Goal: Task Accomplishment & Management: Complete application form

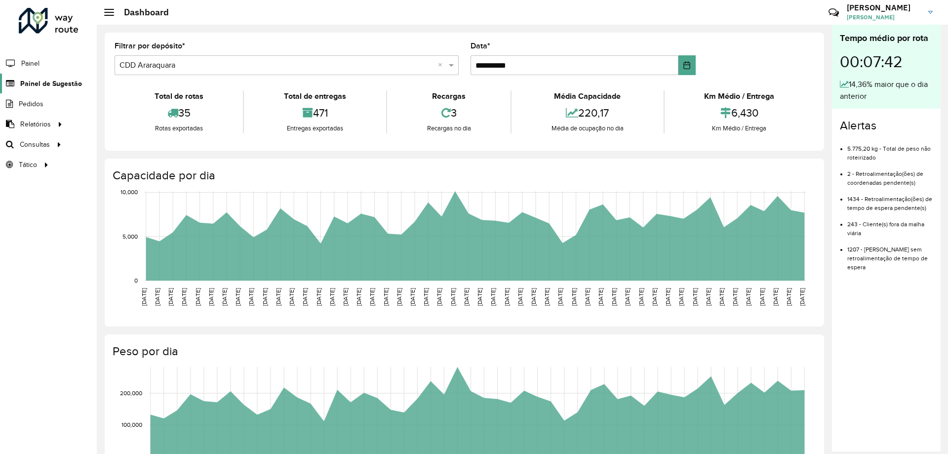
click at [63, 82] on span "Painel de Sugestão" at bounding box center [51, 84] width 62 height 10
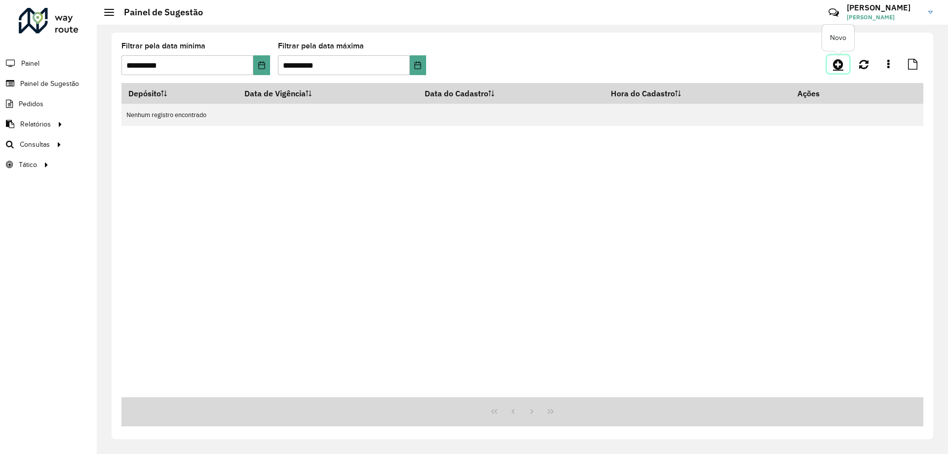
click at [838, 67] on icon at bounding box center [838, 64] width 10 height 12
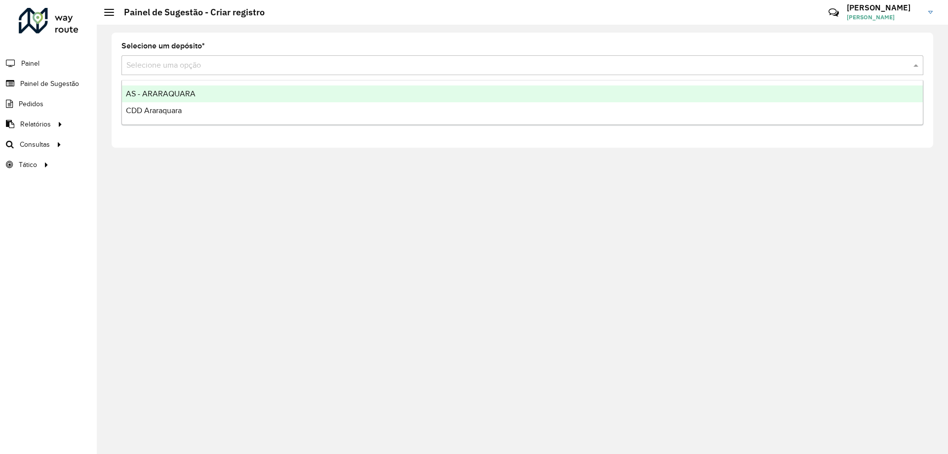
click at [435, 68] on input "text" at bounding box center [512, 66] width 772 height 12
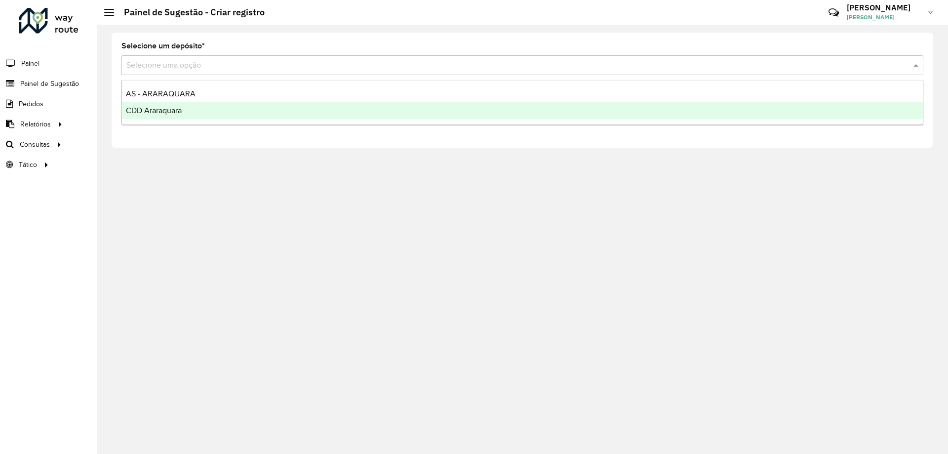
click at [308, 112] on div "CDD Araraquara" at bounding box center [522, 110] width 801 height 17
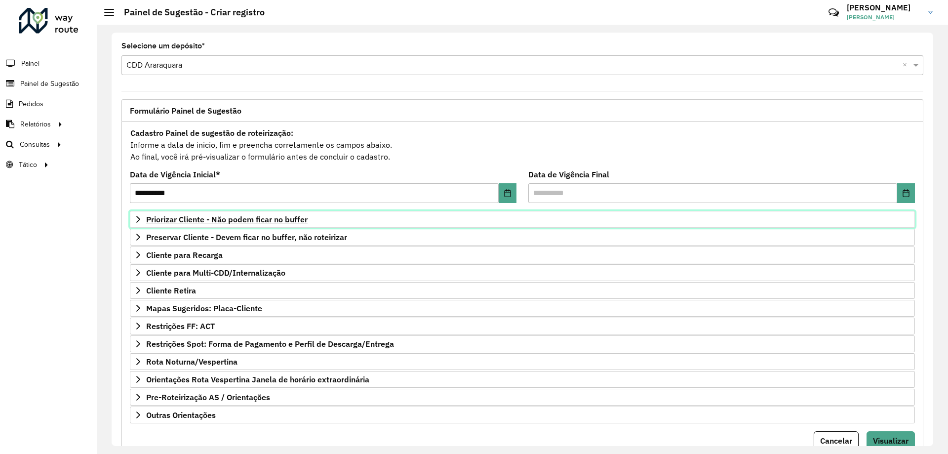
click at [193, 222] on span "Priorizar Cliente - Não podem ficar no buffer" at bounding box center [226, 219] width 161 height 8
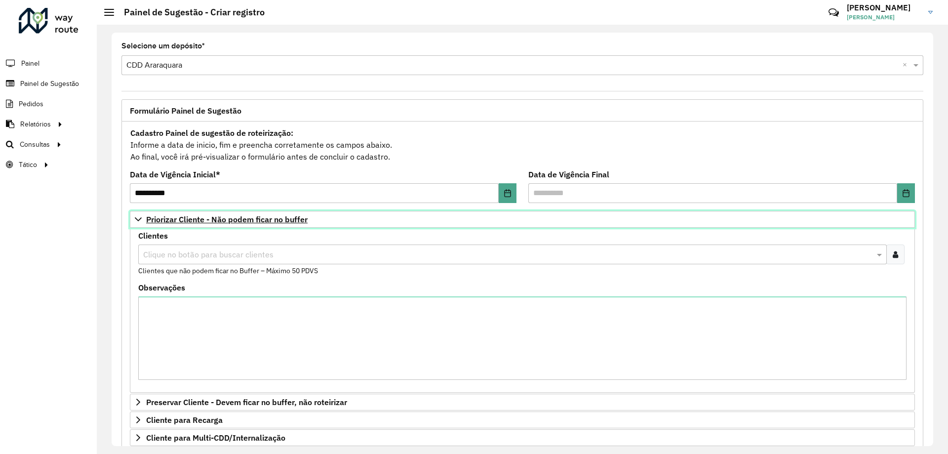
click at [193, 222] on span "Priorizar Cliente - Não podem ficar no buffer" at bounding box center [226, 219] width 161 height 8
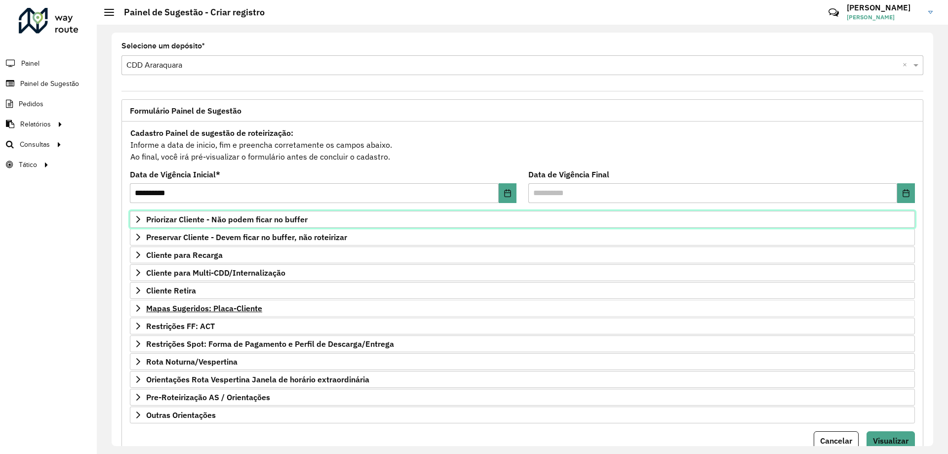
scroll to position [39, 0]
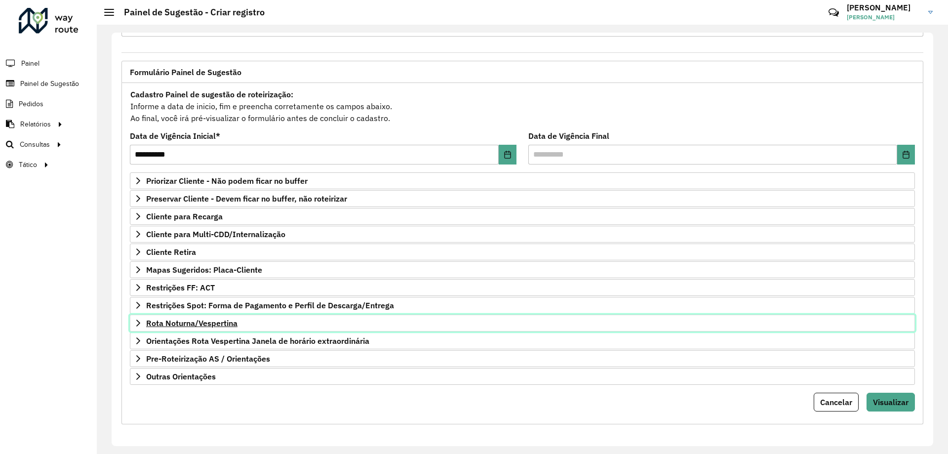
click at [226, 328] on link "Rota Noturna/Vespertina" at bounding box center [522, 323] width 785 height 17
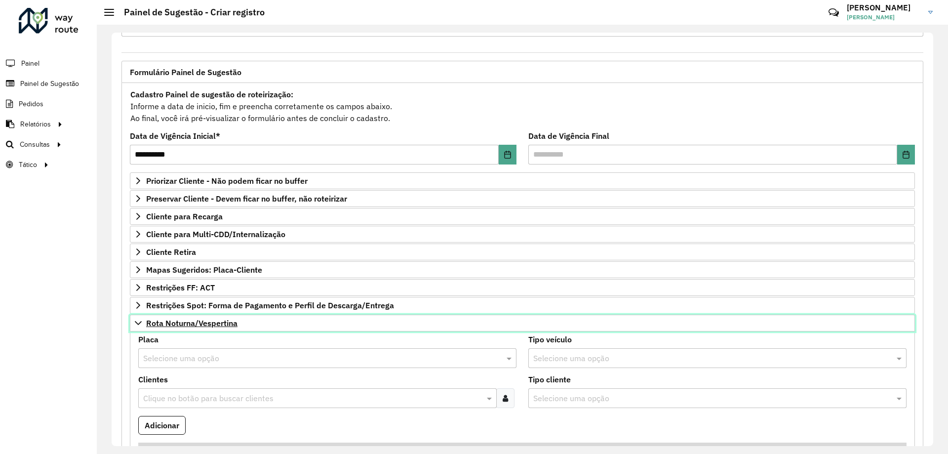
scroll to position [137, 0]
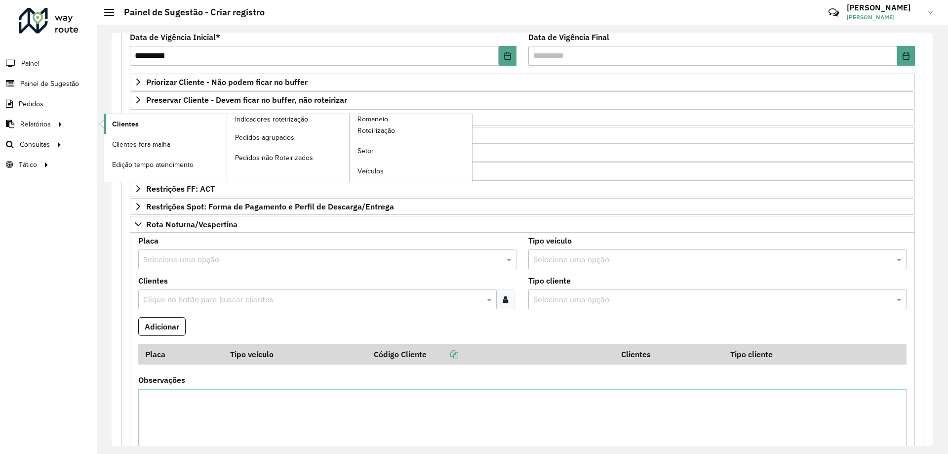
click at [135, 117] on link "Clientes" at bounding box center [165, 124] width 122 height 20
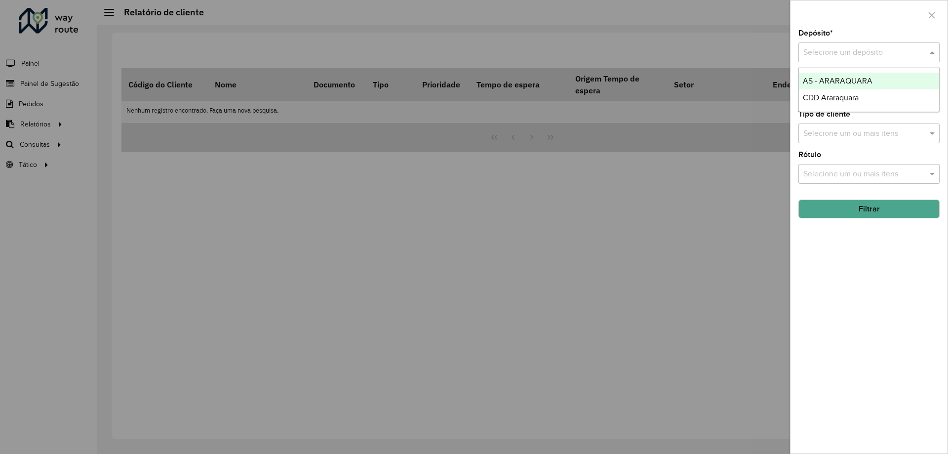
click at [823, 57] on input "text" at bounding box center [859, 53] width 112 height 12
click at [821, 78] on span "AS - ARARAQUARA" at bounding box center [838, 81] width 70 height 8
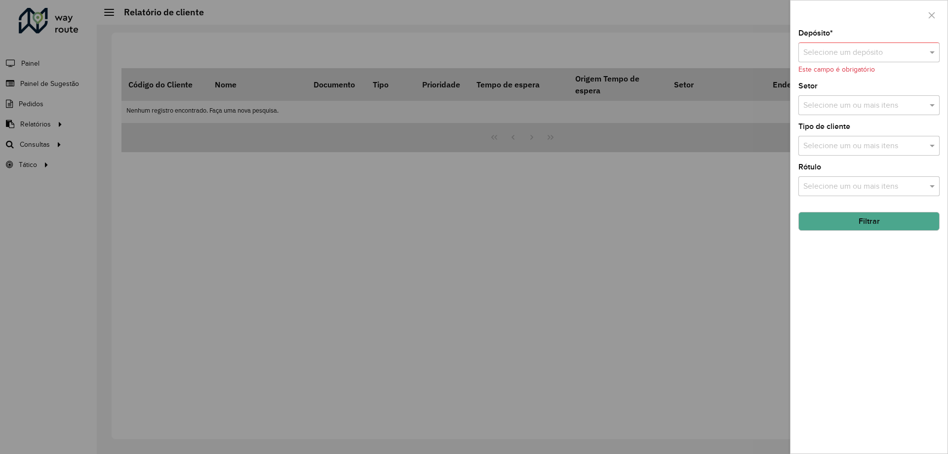
click at [886, 47] on input "text" at bounding box center [859, 53] width 112 height 12
click at [835, 98] on span "CDD Araraquara" at bounding box center [831, 97] width 56 height 8
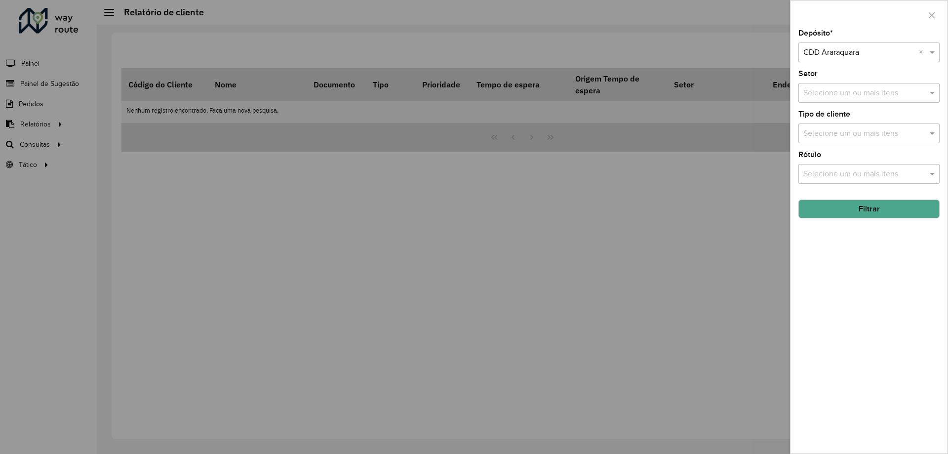
click at [845, 206] on button "Filtrar" at bounding box center [869, 209] width 141 height 19
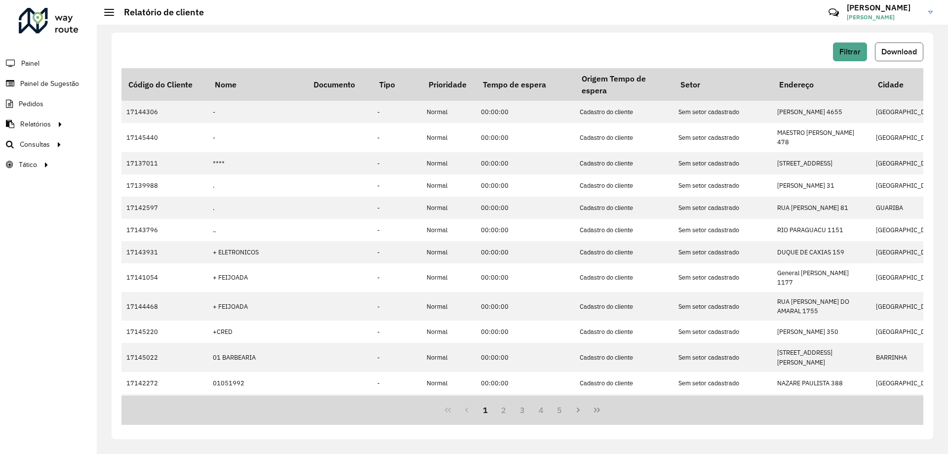
click at [894, 51] on span "Download" at bounding box center [899, 51] width 36 height 8
click at [47, 83] on span "Painel de Sugestão" at bounding box center [51, 84] width 62 height 10
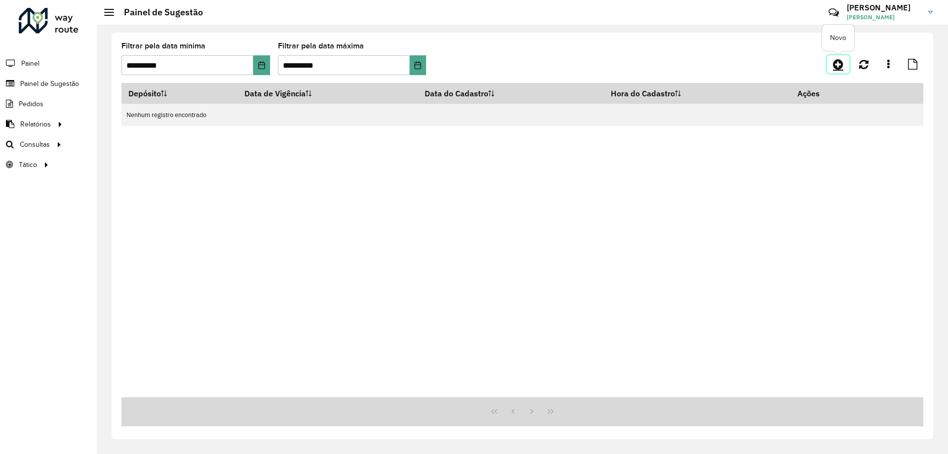
click at [836, 61] on icon at bounding box center [838, 64] width 10 height 12
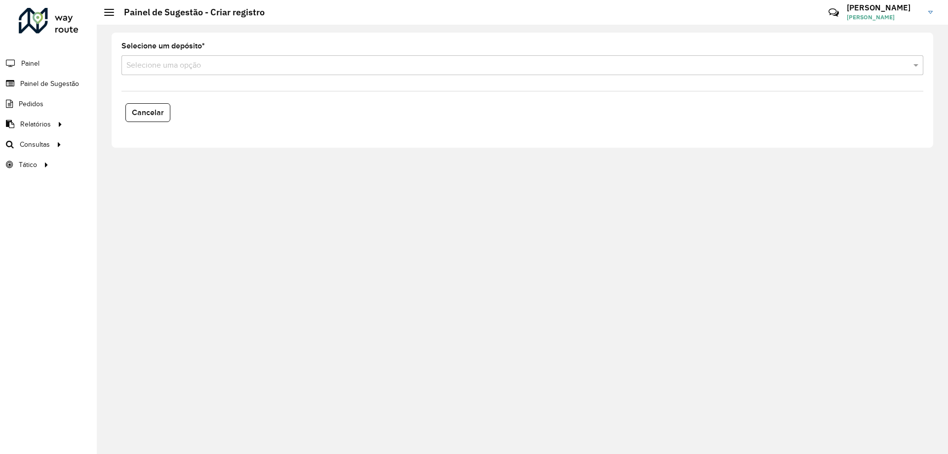
click at [352, 66] on input "text" at bounding box center [512, 66] width 772 height 12
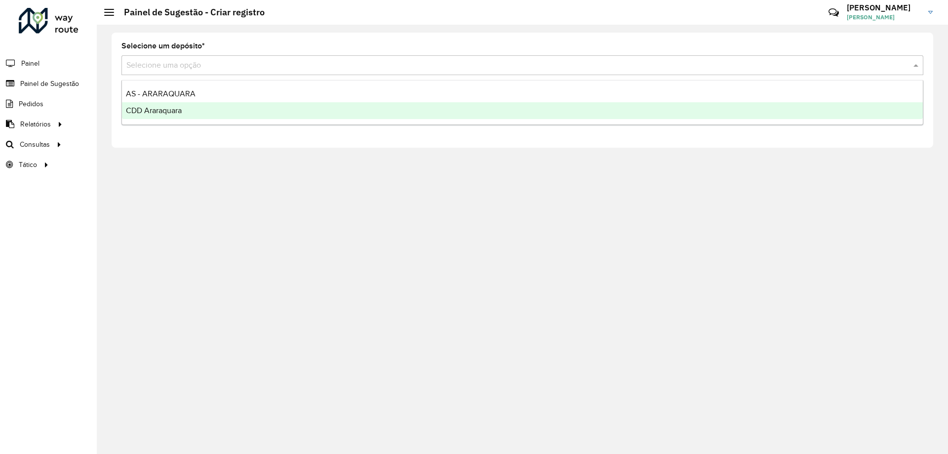
click at [251, 112] on div "CDD Araraquara" at bounding box center [522, 110] width 801 height 17
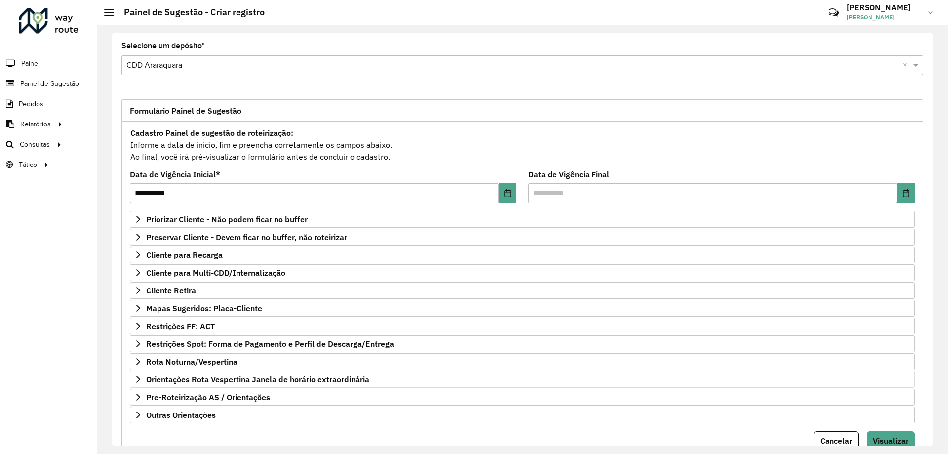
scroll to position [39, 0]
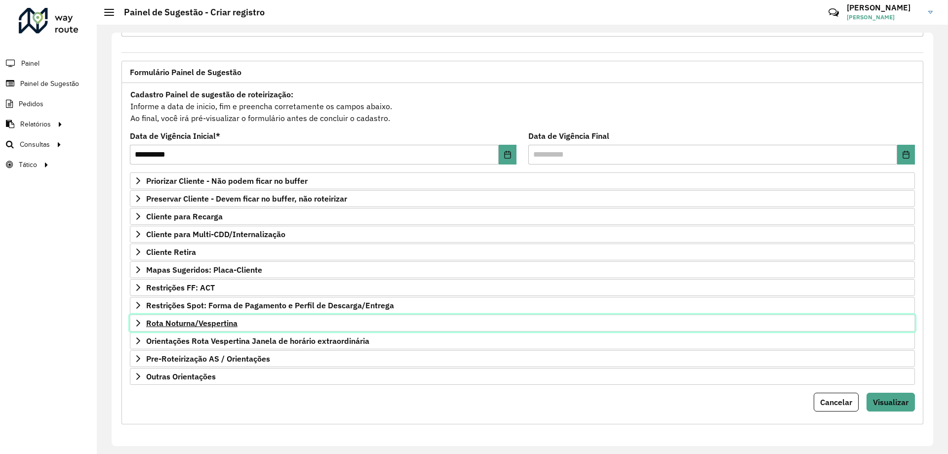
click at [258, 325] on link "Rota Noturna/Vespertina" at bounding box center [522, 323] width 785 height 17
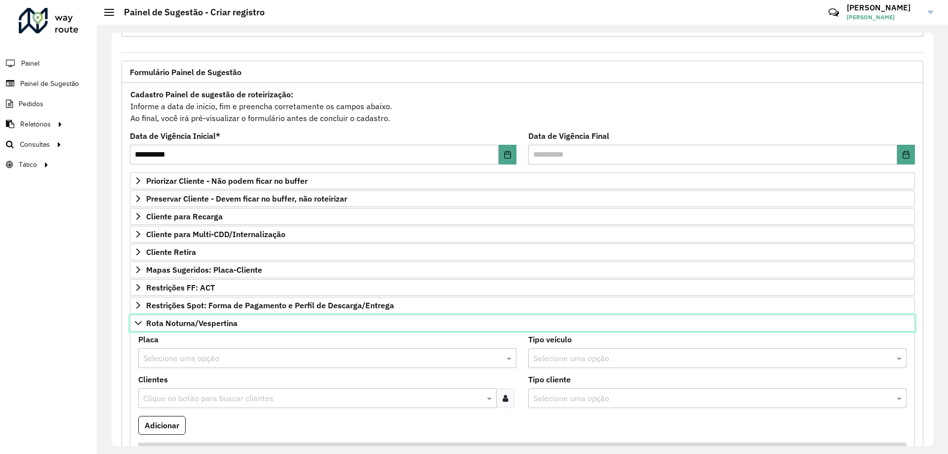
scroll to position [187, 0]
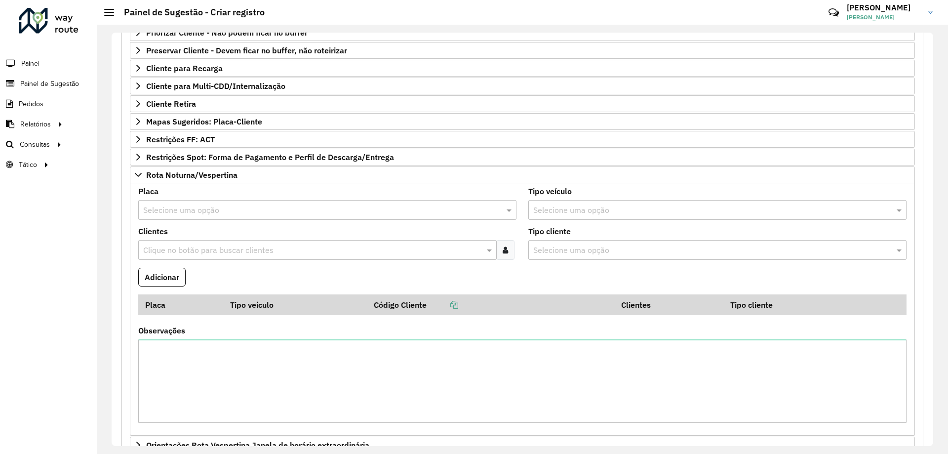
click at [512, 243] on div at bounding box center [505, 250] width 18 height 20
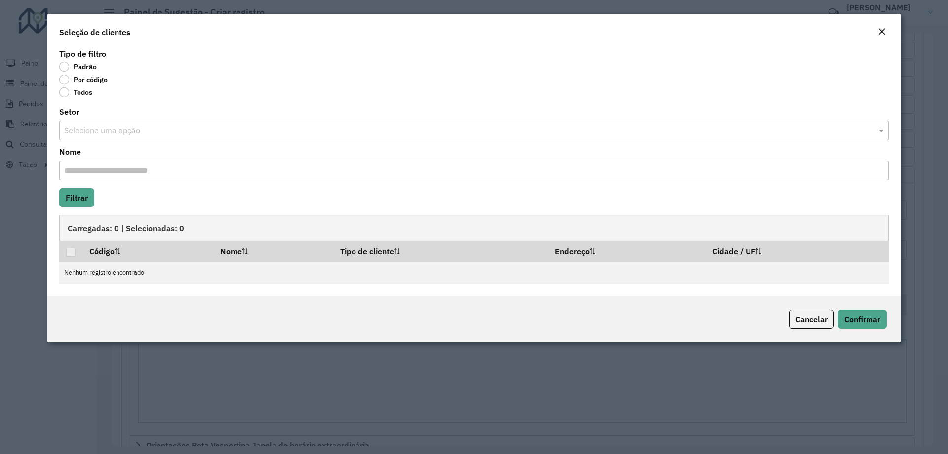
click at [89, 78] on label "Por código" at bounding box center [83, 80] width 48 height 10
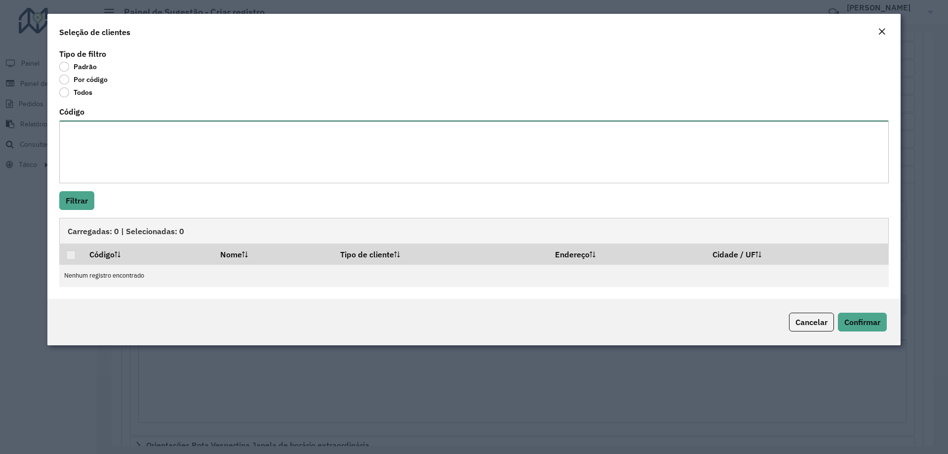
click at [225, 176] on textarea "Código" at bounding box center [474, 151] width 830 height 63
paste textarea "***** ***** ***** ***** *****"
type textarea "***** ***** ***** ***** *****"
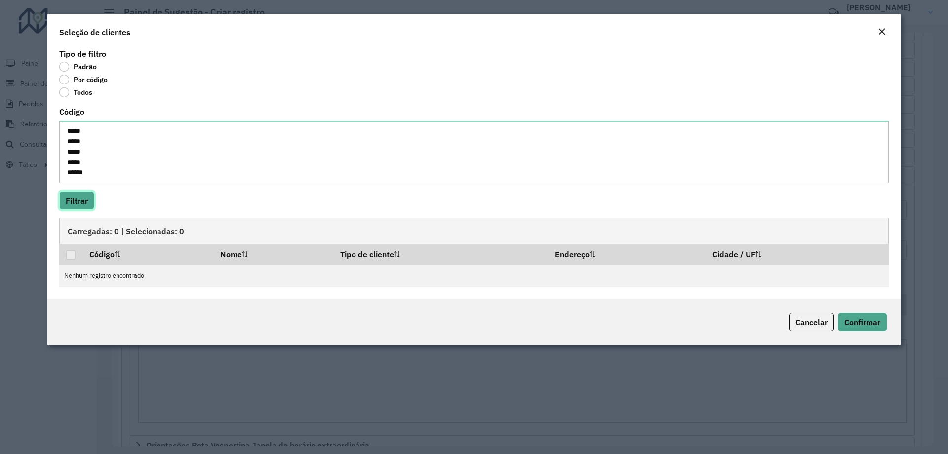
click at [76, 206] on button "Filtrar" at bounding box center [76, 200] width 35 height 19
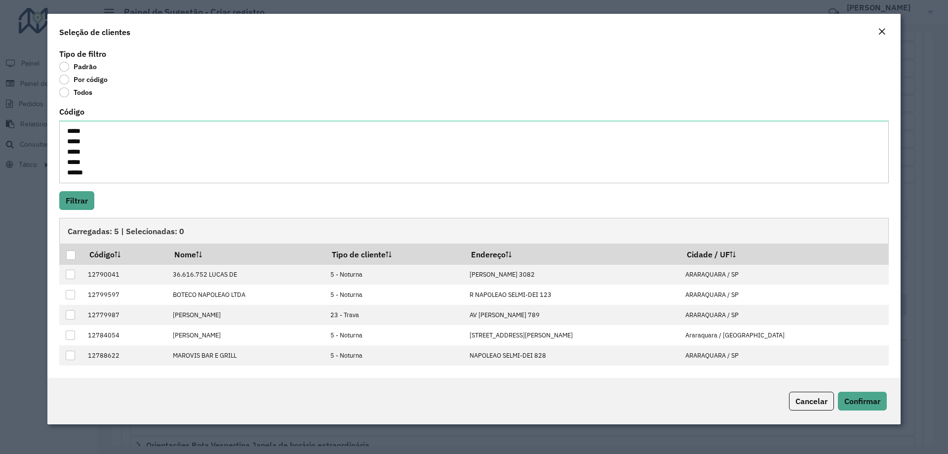
click at [69, 257] on div at bounding box center [70, 254] width 9 height 9
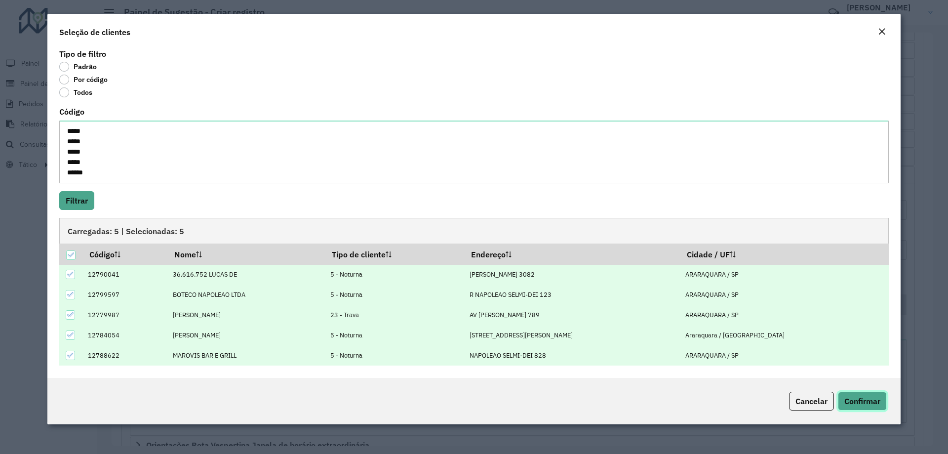
click at [867, 400] on span "Confirmar" at bounding box center [862, 401] width 36 height 10
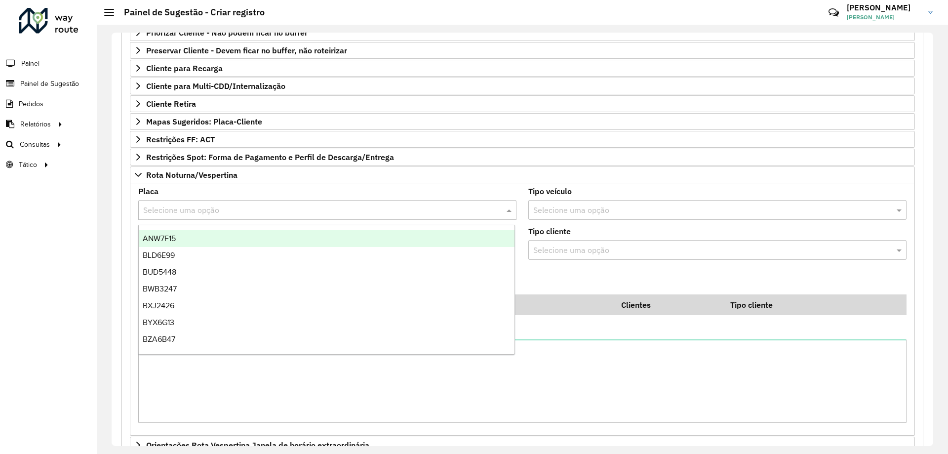
click at [228, 212] on input "text" at bounding box center [317, 210] width 349 height 12
type input "**"
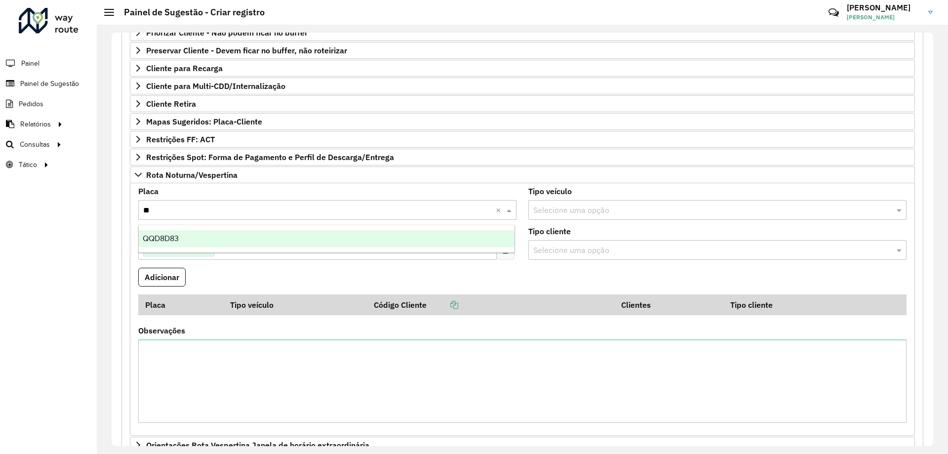
click at [204, 245] on div "QQD8D83" at bounding box center [327, 238] width 376 height 17
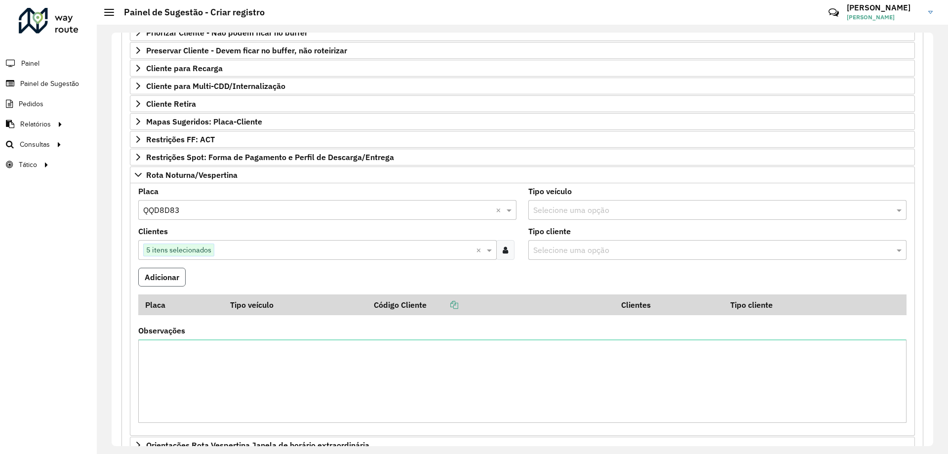
click at [168, 274] on button "Adicionar" at bounding box center [161, 277] width 47 height 19
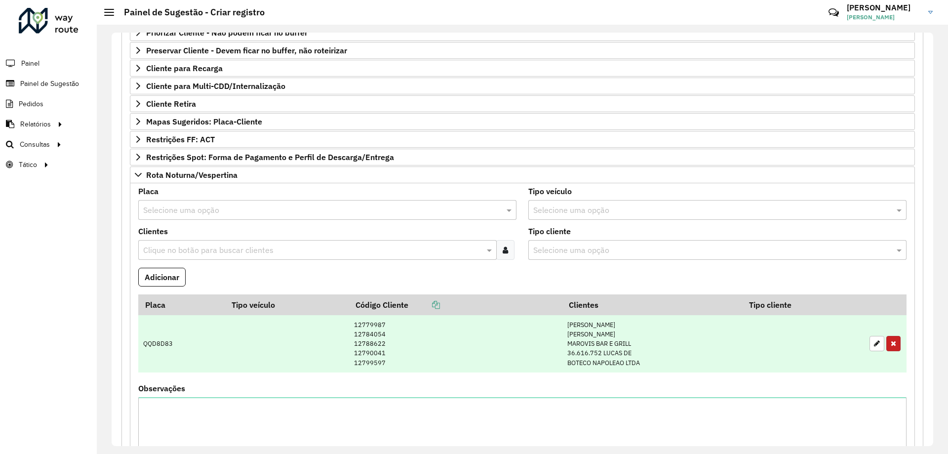
click at [886, 344] on button "button" at bounding box center [893, 343] width 14 height 15
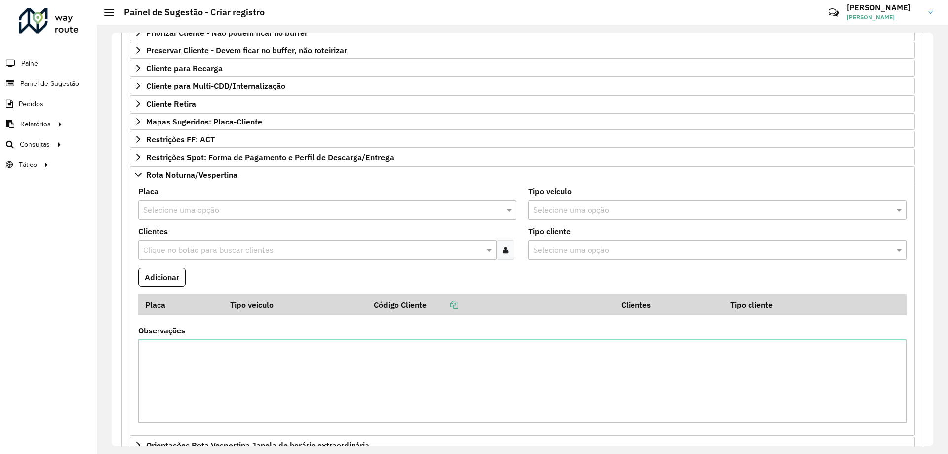
click at [509, 253] on div at bounding box center [505, 250] width 18 height 20
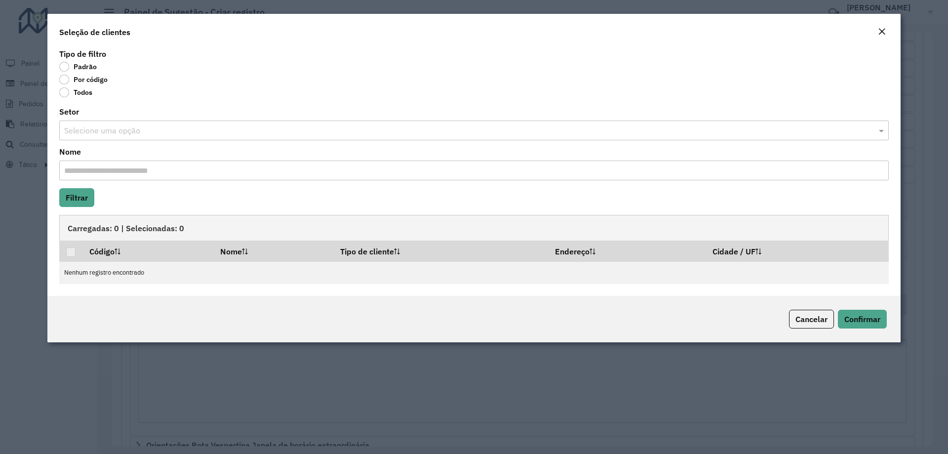
click at [79, 78] on label "Por código" at bounding box center [83, 80] width 48 height 10
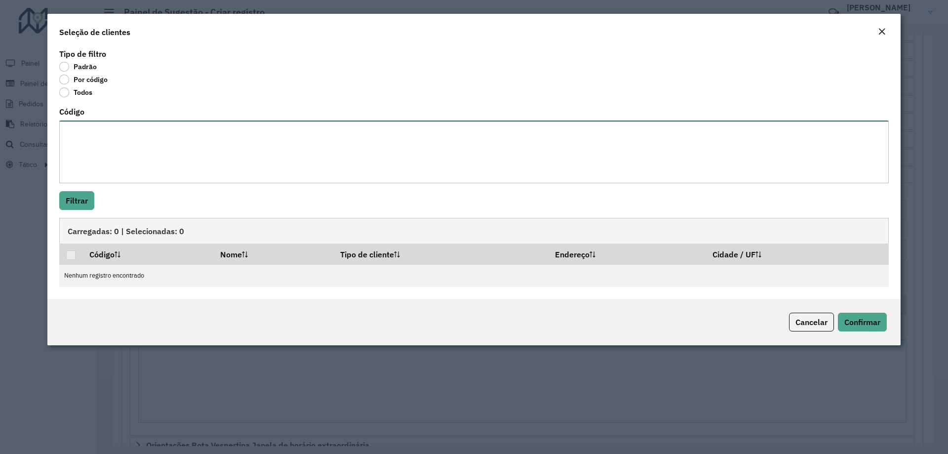
click at [210, 158] on textarea "Código" at bounding box center [474, 151] width 830 height 63
paste textarea "***** ***** ***** ***** ***** ***** ***** ***** ***** ***** *****"
type textarea "***** ***** ***** ***** ***** ***** ***** ***** ***** ***** *****"
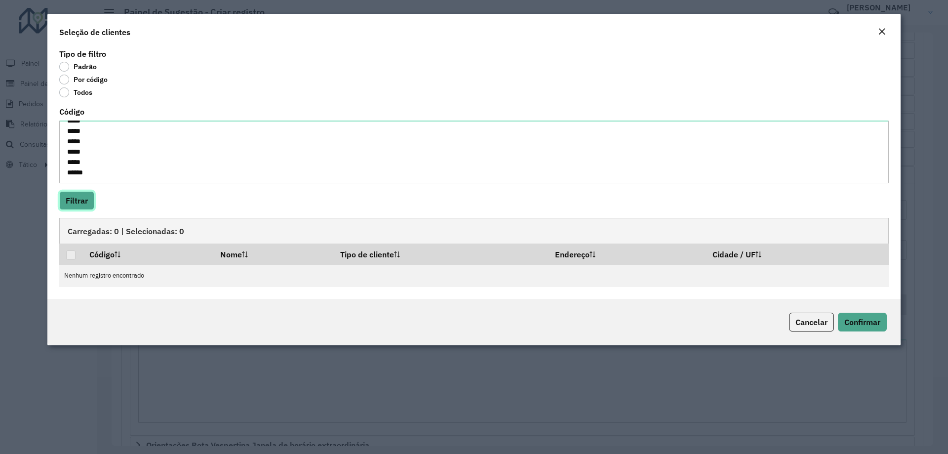
click at [84, 196] on button "Filtrar" at bounding box center [76, 200] width 35 height 19
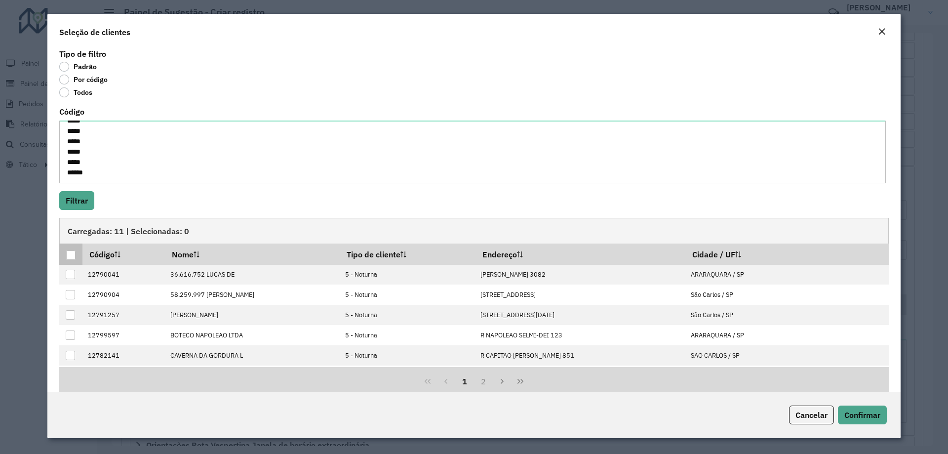
click at [74, 256] on div at bounding box center [70, 254] width 9 height 9
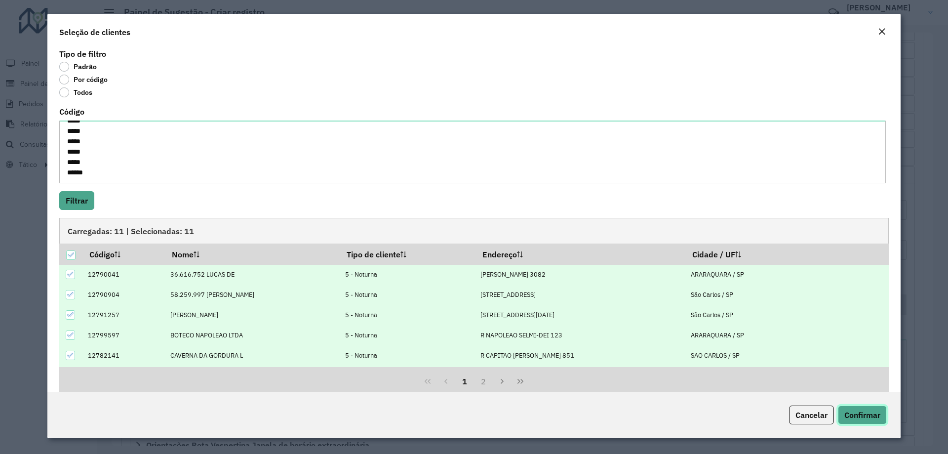
drag, startPoint x: 879, startPoint y: 415, endPoint x: 531, endPoint y: 316, distance: 362.2
click at [879, 415] on span "Confirmar" at bounding box center [862, 415] width 36 height 10
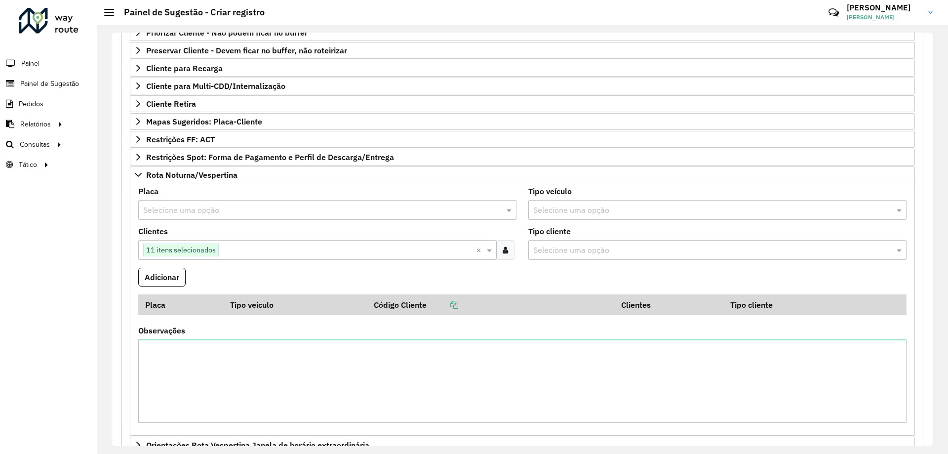
click at [216, 212] on input "text" at bounding box center [317, 210] width 349 height 12
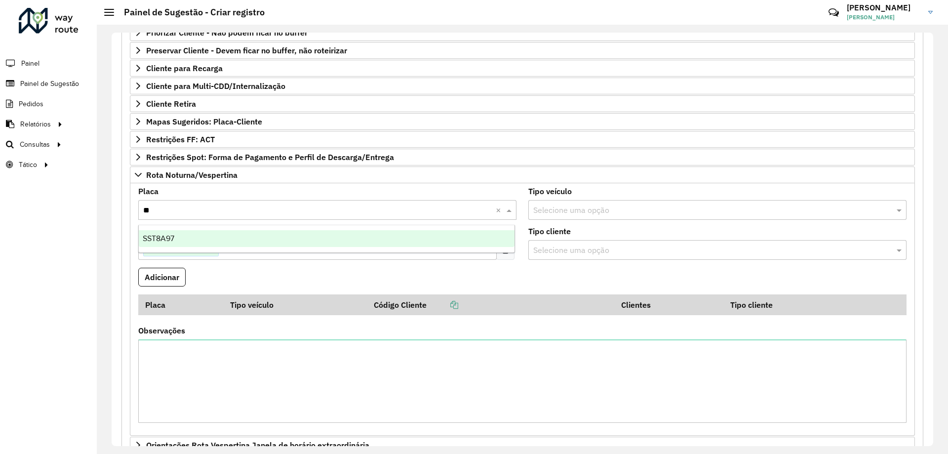
type input "***"
click at [193, 235] on div "SST8A97" at bounding box center [327, 238] width 376 height 17
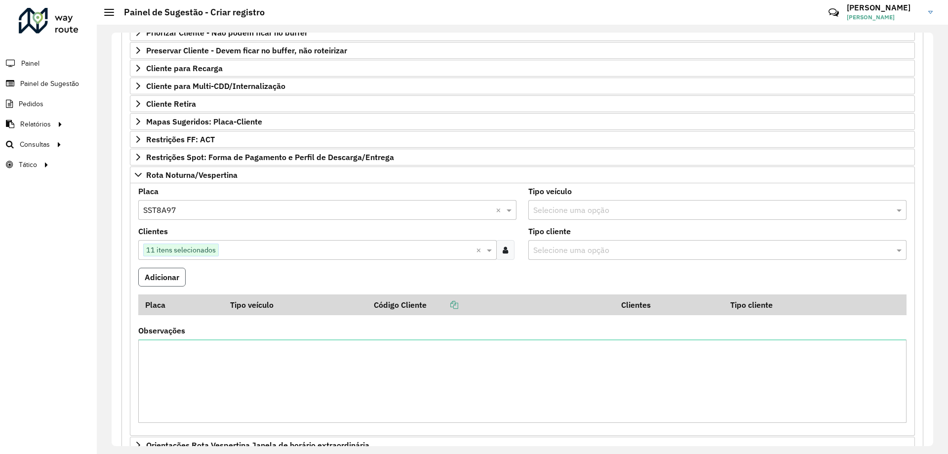
click at [161, 272] on button "Adicionar" at bounding box center [161, 277] width 47 height 19
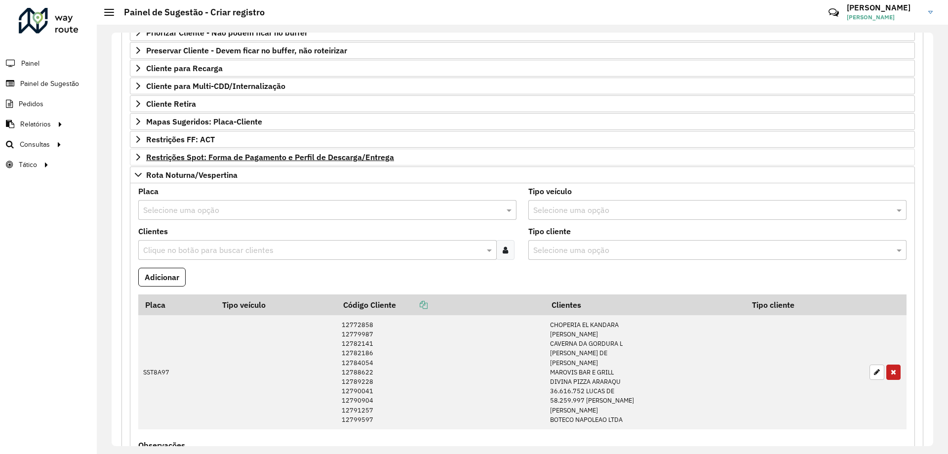
scroll to position [236, 0]
